Goal: Information Seeking & Learning: Check status

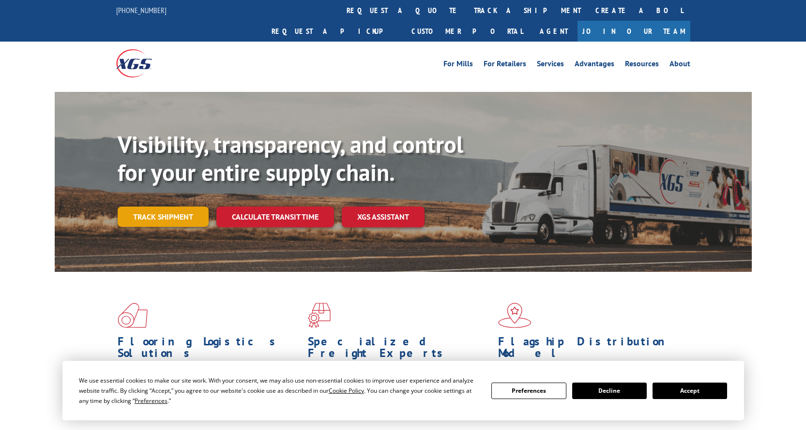
click at [176, 207] on link "Track shipment" at bounding box center [163, 217] width 91 height 20
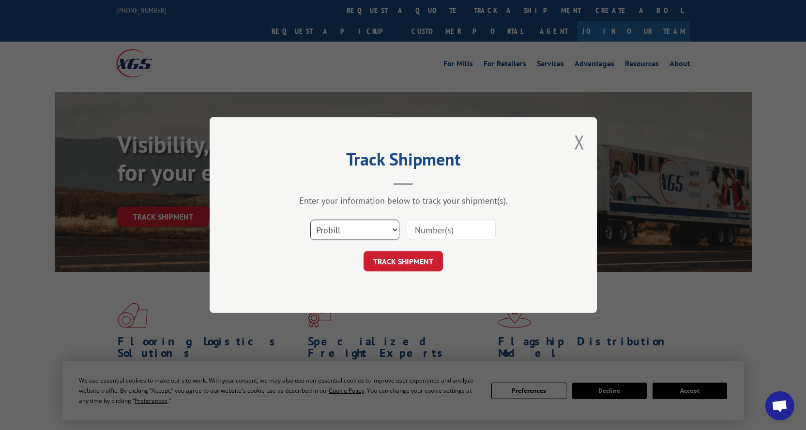
click at [343, 227] on select "Select category... Probill BOL PO" at bounding box center [354, 230] width 89 height 20
click at [394, 230] on select "Select category... Probill BOL PO" at bounding box center [354, 230] width 89 height 20
click at [467, 231] on input at bounding box center [451, 230] width 89 height 20
paste input "17001976"
type input "17001976"
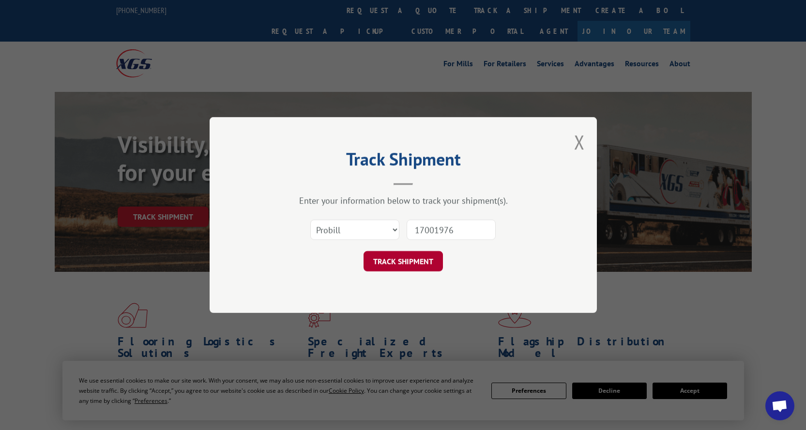
click at [396, 266] on button "TRACK SHIPMENT" at bounding box center [402, 261] width 79 height 20
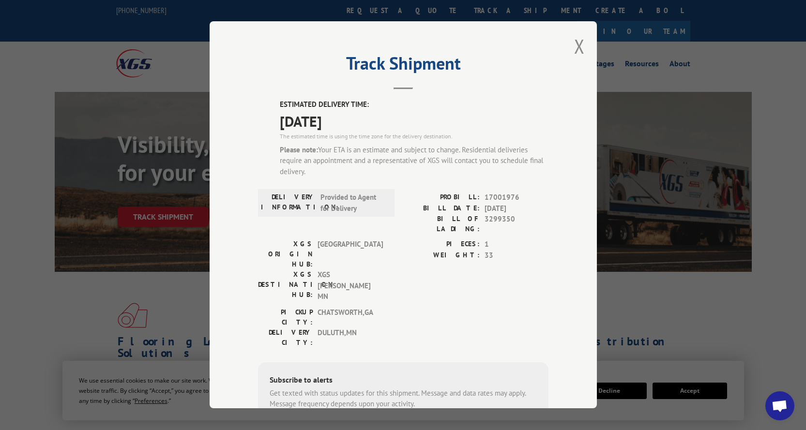
click at [295, 125] on span "[DATE]" at bounding box center [414, 121] width 269 height 22
copy span "[DATE]"
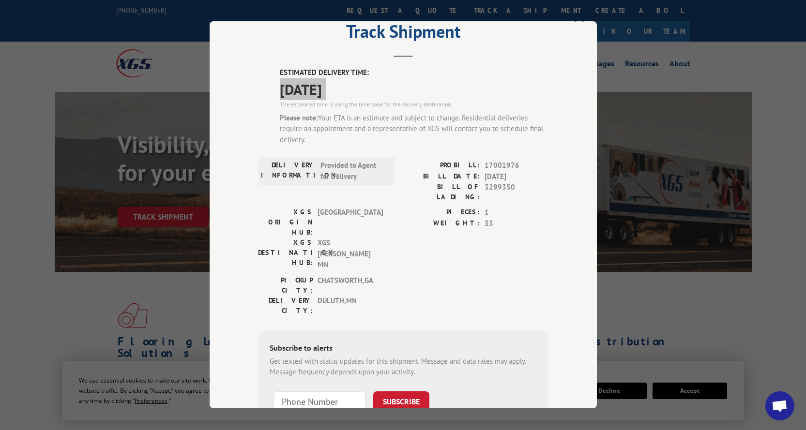
scroll to position [48, 0]
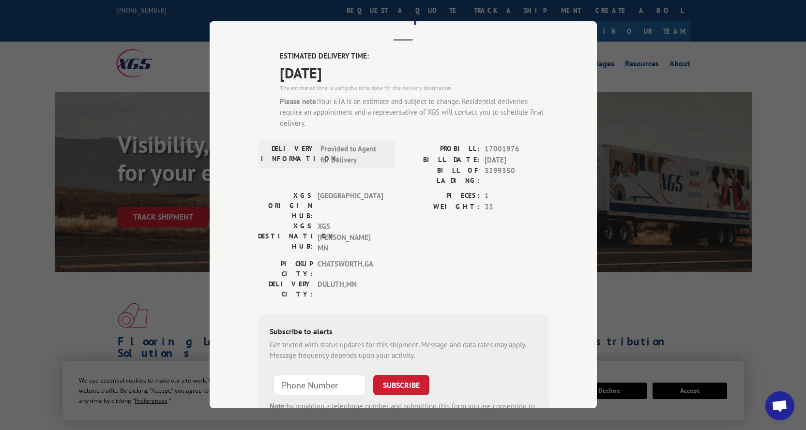
click at [585, 54] on div "Track Shipment ESTIMATED DELIVERY TIME: [DATE] The estimated time is using the …" at bounding box center [403, 214] width 387 height 387
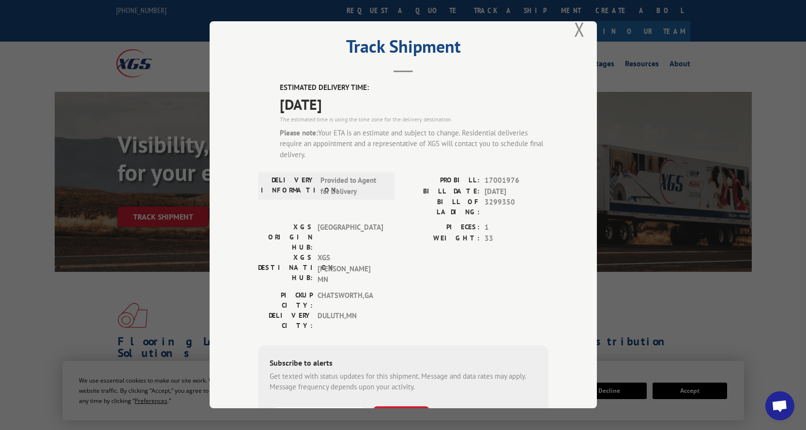
scroll to position [0, 0]
